Goal: Find specific page/section: Find specific page/section

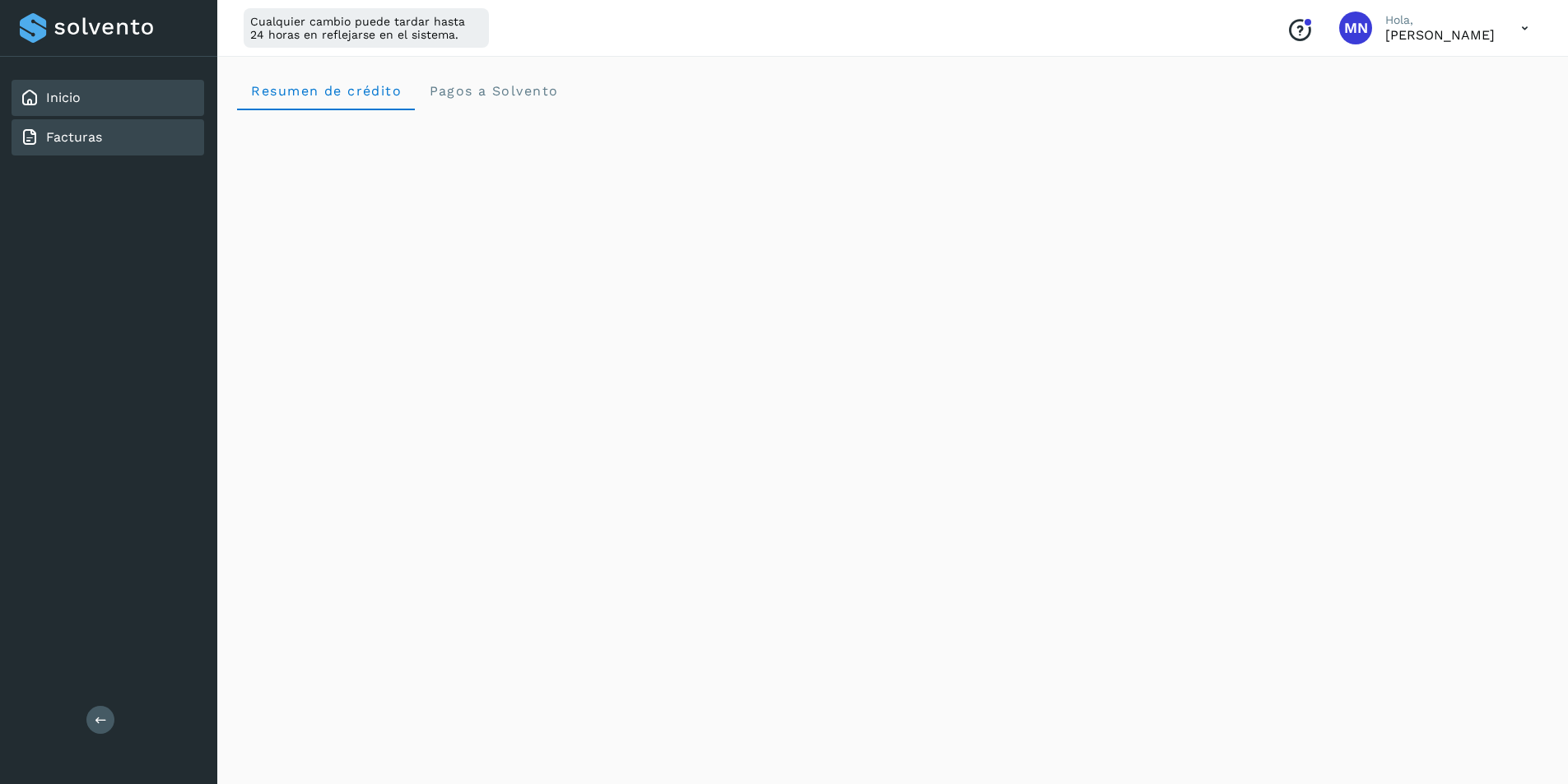
click at [86, 138] on link "Facturas" at bounding box center [74, 137] width 56 height 16
click at [1529, 22] on icon at bounding box center [1525, 29] width 34 height 34
click at [1415, 106] on div "Cerrar sesión" at bounding box center [1443, 105] width 196 height 31
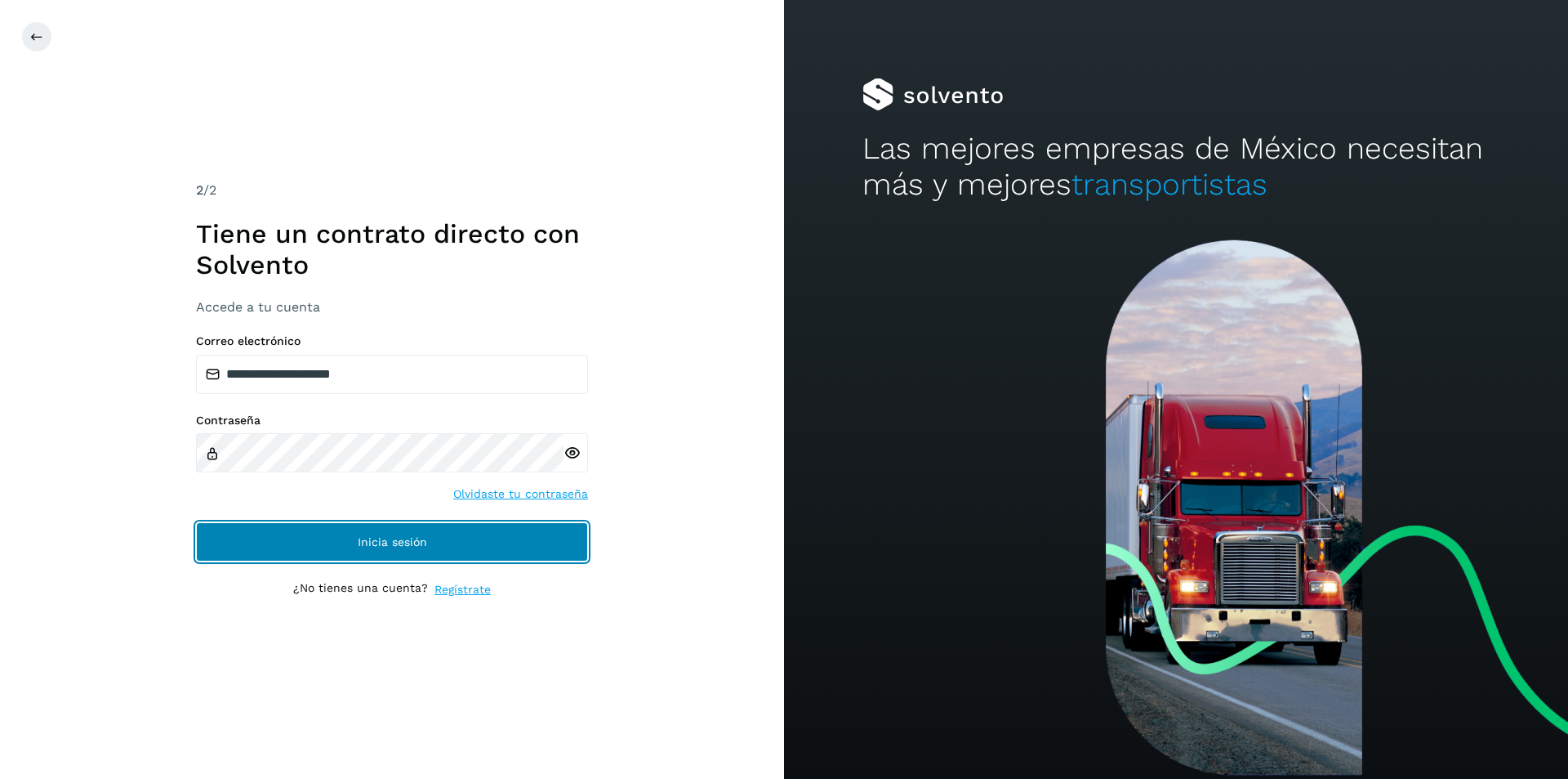
click at [418, 546] on span "Inicia sesión" at bounding box center [392, 542] width 69 height 12
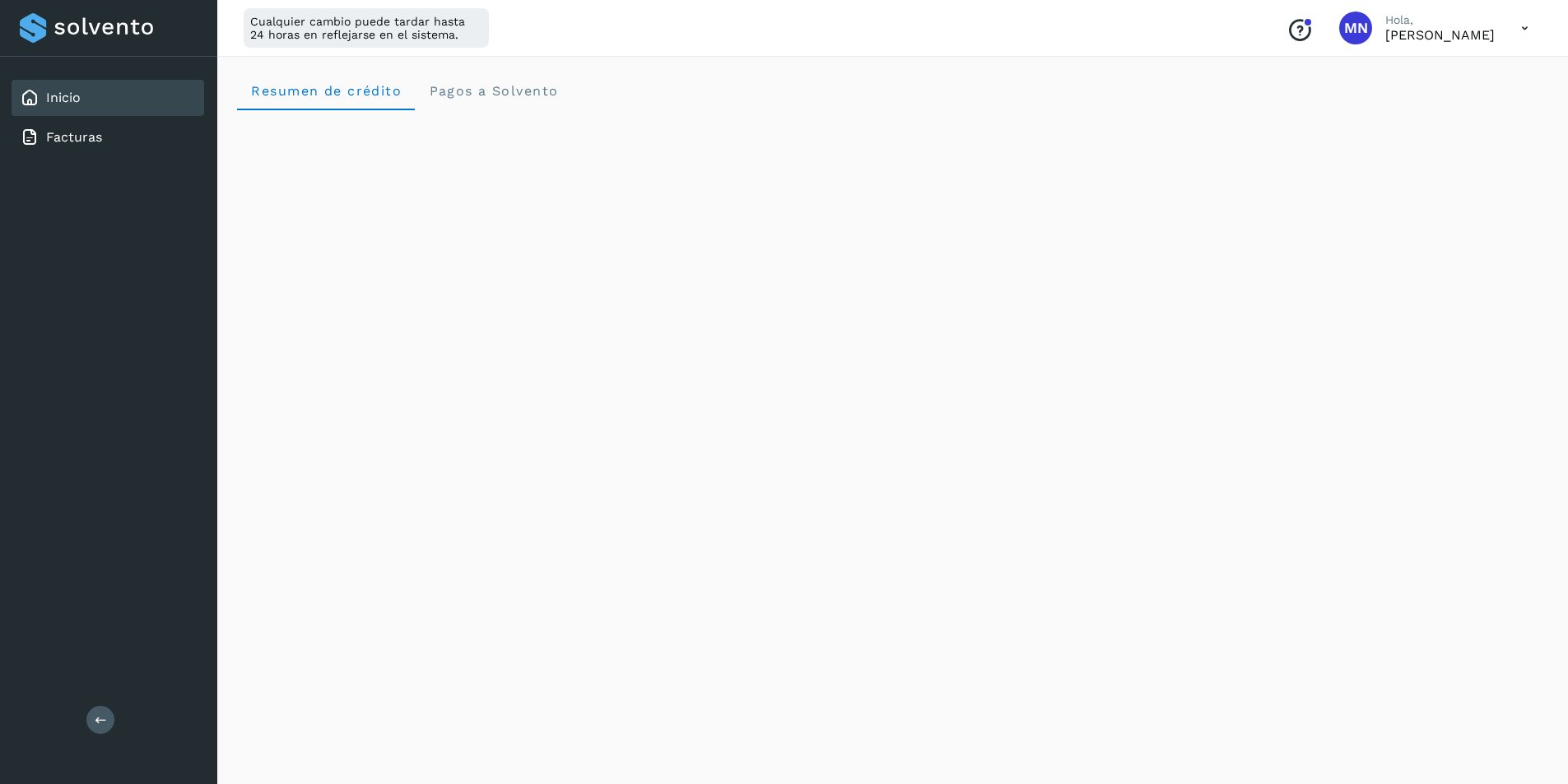
click at [1527, 21] on icon at bounding box center [1525, 29] width 34 height 34
click at [1443, 116] on div "Cerrar sesión" at bounding box center [1443, 105] width 196 height 31
